Goal: Entertainment & Leisure: Consume media (video, audio)

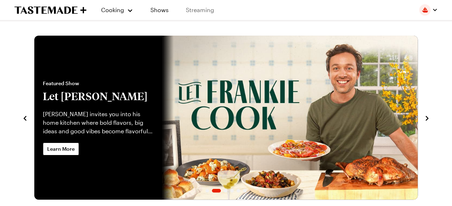
click at [203, 7] on link "Streaming" at bounding box center [200, 10] width 42 height 20
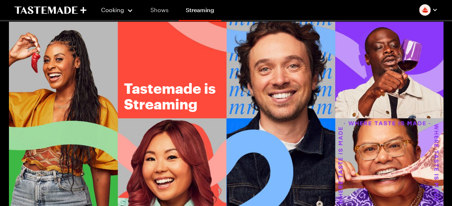
click at [162, 9] on link "Shows" at bounding box center [159, 10] width 32 height 20
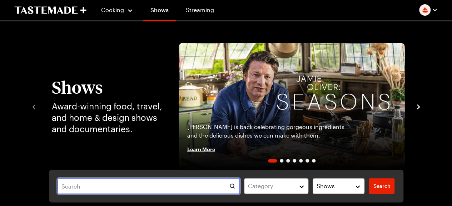
click at [83, 187] on input "text" at bounding box center [148, 187] width 182 height 16
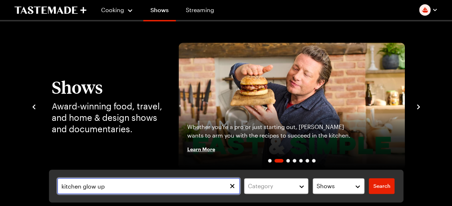
type input "kitchen glow up"
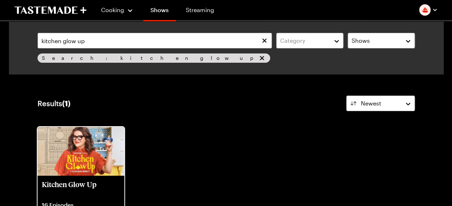
click at [75, 153] on img at bounding box center [80, 151] width 87 height 49
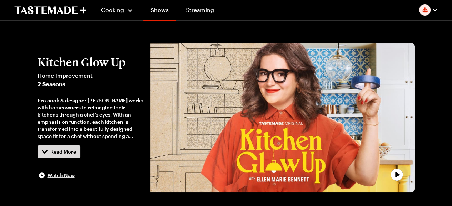
scroll to position [71, 0]
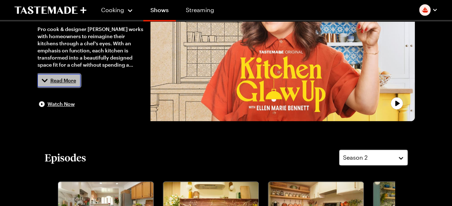
click at [68, 84] on button "Read More" at bounding box center [58, 80] width 43 height 13
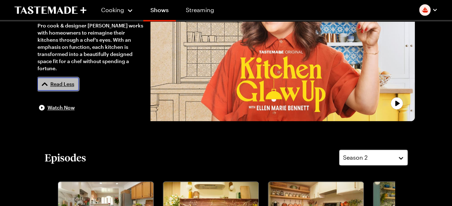
scroll to position [68, 0]
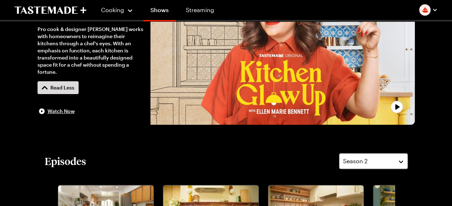
click at [125, 102] on button "Kitchen Glow Up Home Improvement 2 Seasons Pro cook & designer [PERSON_NAME] wo…" at bounding box center [90, 49] width 106 height 131
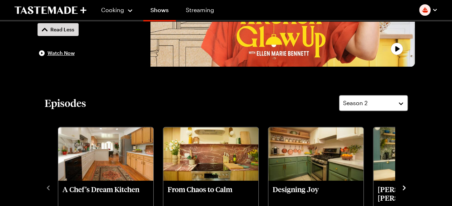
scroll to position [211, 0]
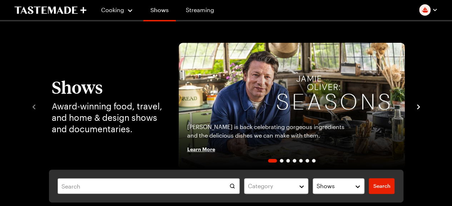
click at [162, 10] on link "Shows" at bounding box center [159, 11] width 32 height 20
click at [157, 20] on link "Shows" at bounding box center [159, 11] width 32 height 20
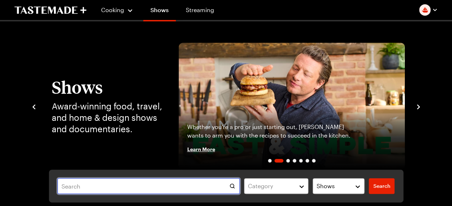
click at [121, 185] on input "text" at bounding box center [148, 187] width 182 height 16
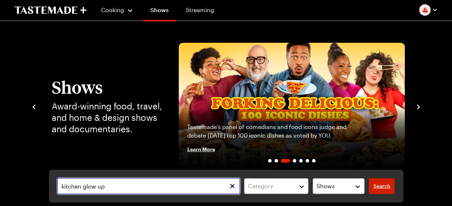
type input "kitchen glow up"
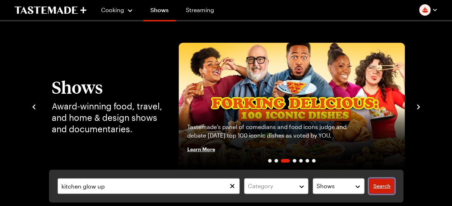
click at [386, 186] on span "Search" at bounding box center [381, 186] width 17 height 7
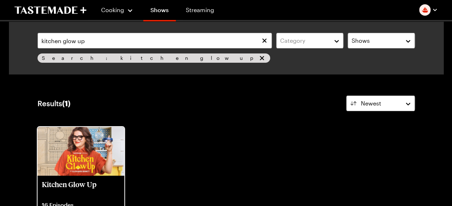
click at [88, 166] on img at bounding box center [80, 151] width 87 height 49
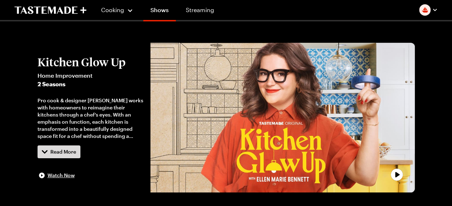
click at [63, 85] on span "2 Seasons" at bounding box center [90, 84] width 106 height 9
